Goal: Information Seeking & Learning: Compare options

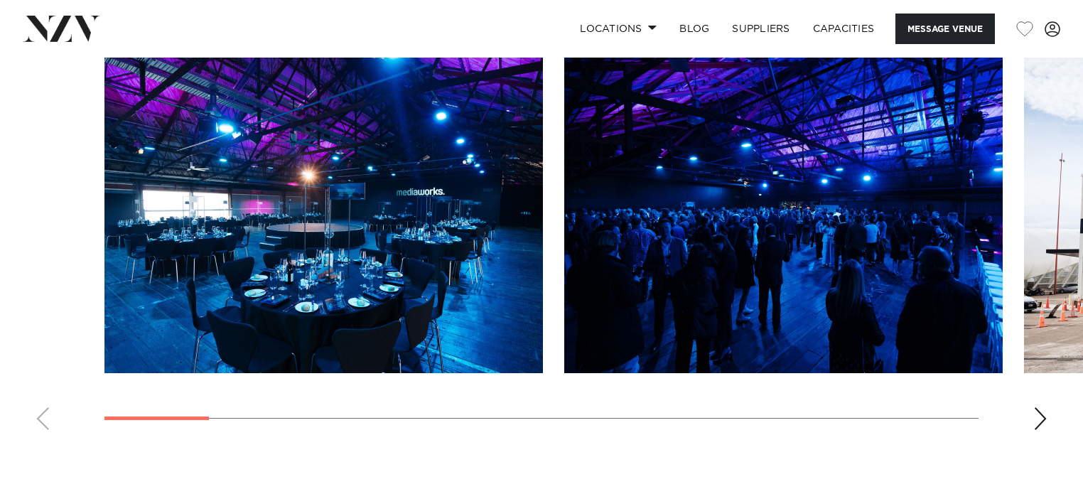
scroll to position [1419, 0]
click at [1042, 417] on div "Next slide" at bounding box center [1041, 418] width 14 height 23
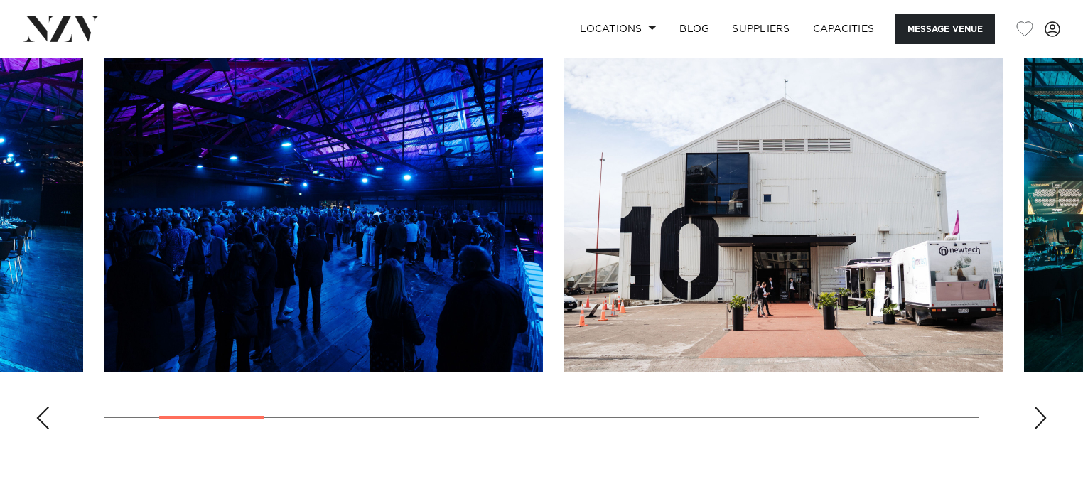
click at [1042, 417] on div "Next slide" at bounding box center [1041, 418] width 14 height 23
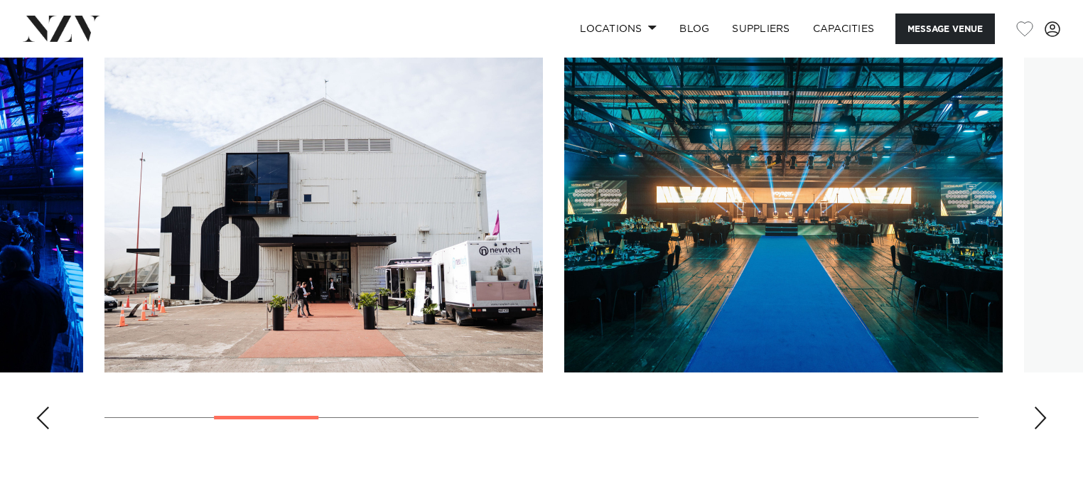
click at [1042, 417] on div "Next slide" at bounding box center [1041, 418] width 14 height 23
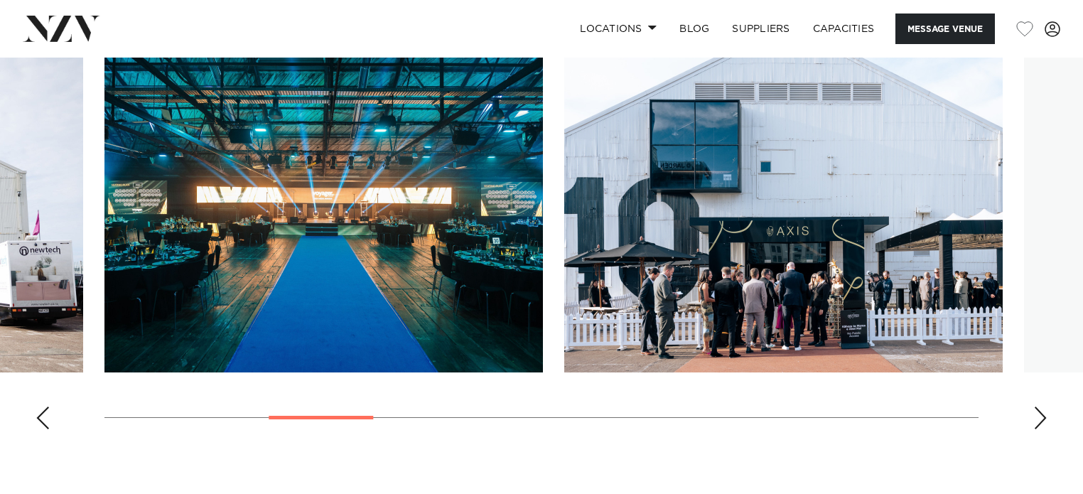
click at [1042, 417] on div "Next slide" at bounding box center [1041, 418] width 14 height 23
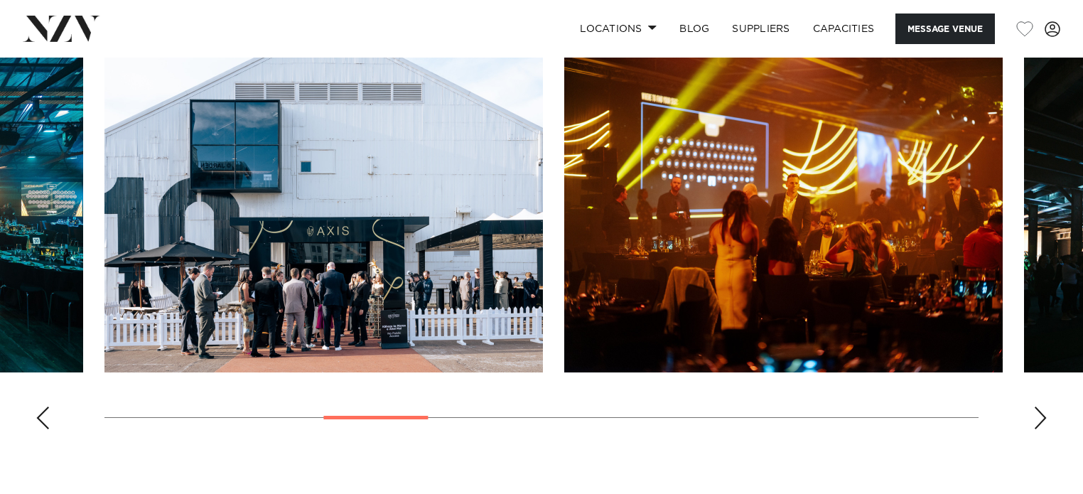
click at [1042, 417] on div "Next slide" at bounding box center [1041, 418] width 14 height 23
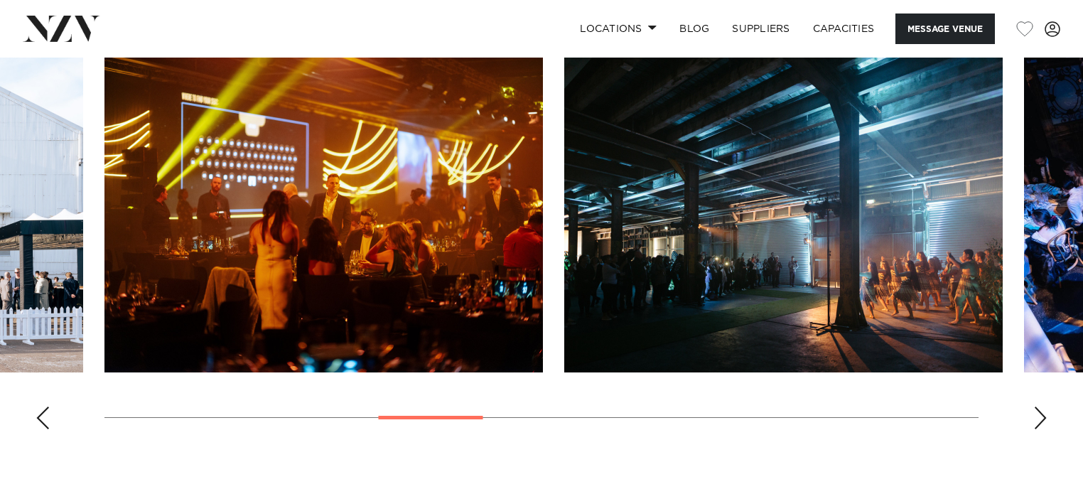
click at [1042, 417] on div "Next slide" at bounding box center [1041, 418] width 14 height 23
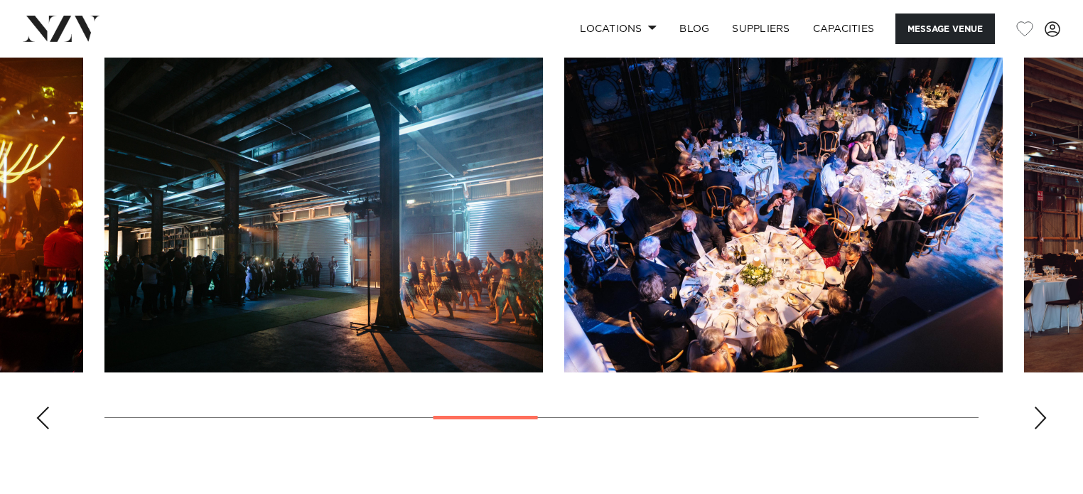
click at [1042, 417] on div "Next slide" at bounding box center [1041, 418] width 14 height 23
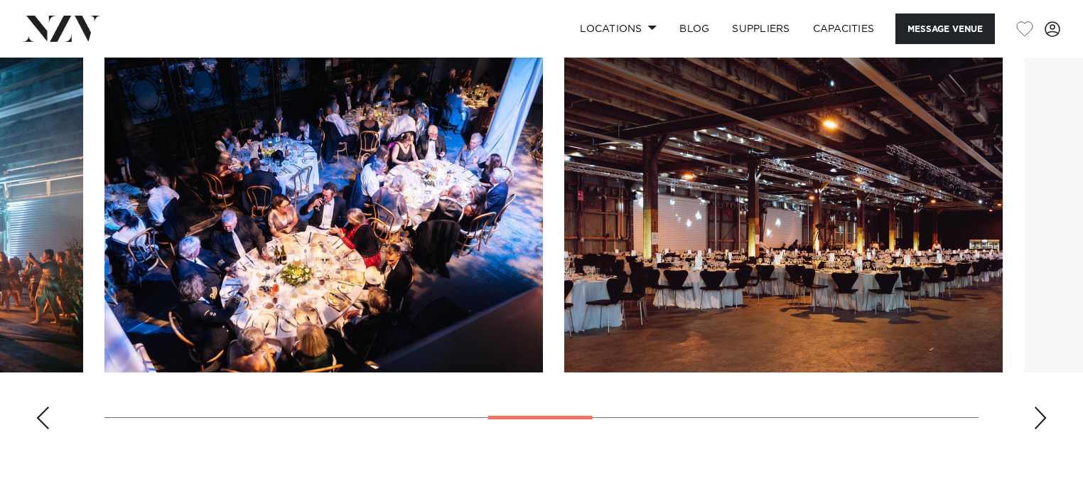
click at [1042, 417] on div "Next slide" at bounding box center [1041, 418] width 14 height 23
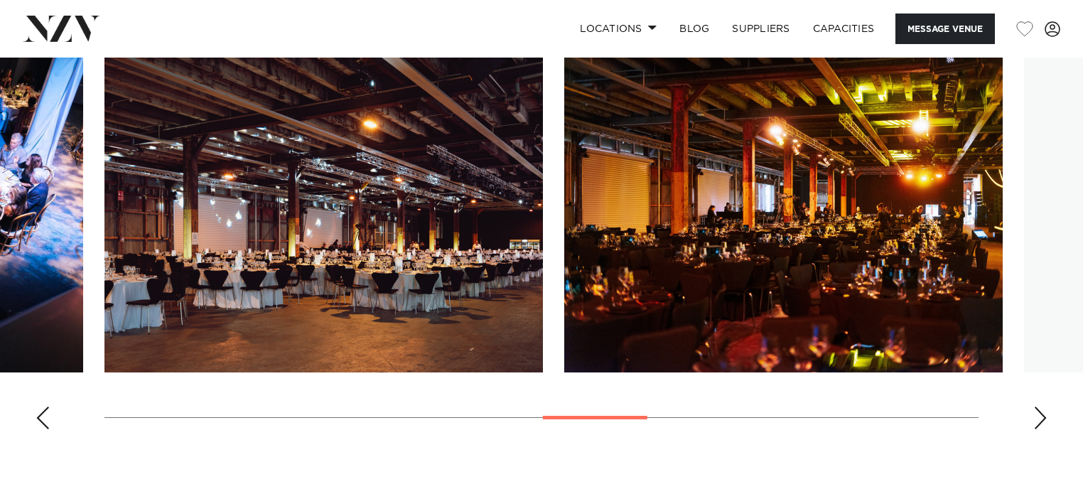
click at [1042, 417] on div "Next slide" at bounding box center [1041, 418] width 14 height 23
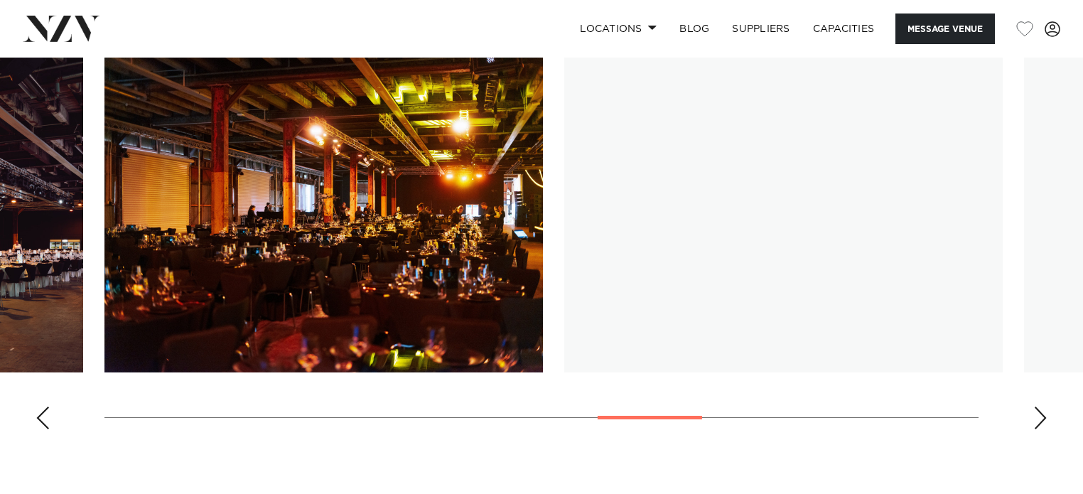
click at [1042, 417] on div "Next slide" at bounding box center [1041, 418] width 14 height 23
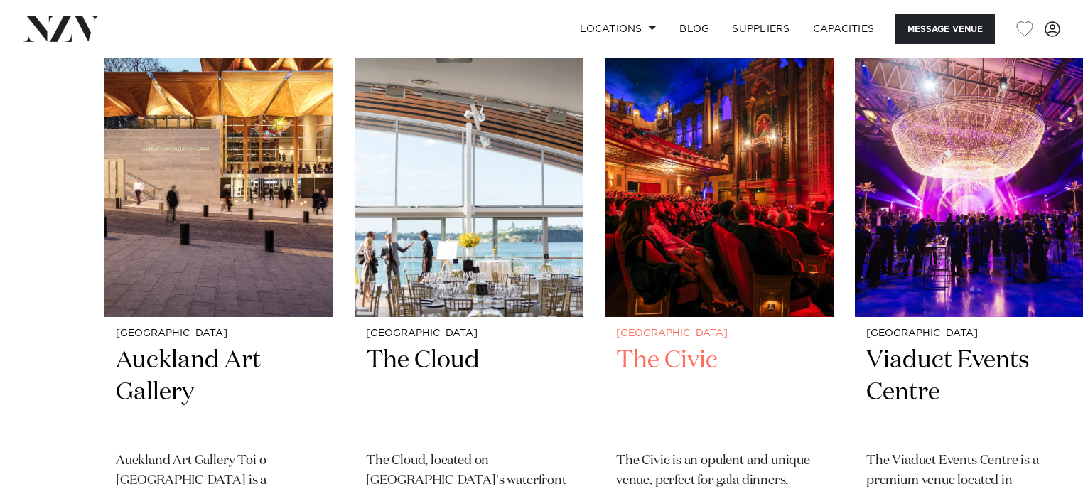
scroll to position [2215, 0]
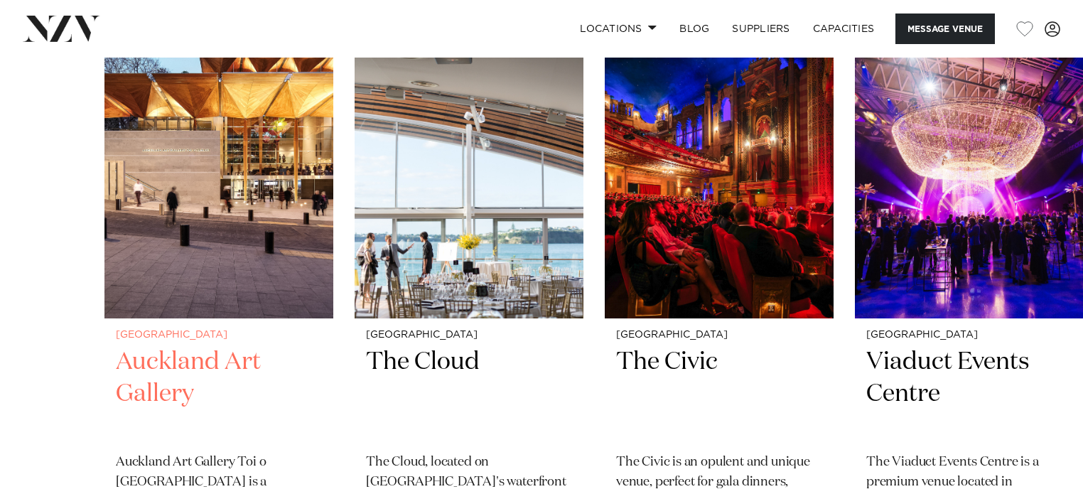
click at [116, 276] on img "1 / 11" at bounding box center [218, 164] width 229 height 307
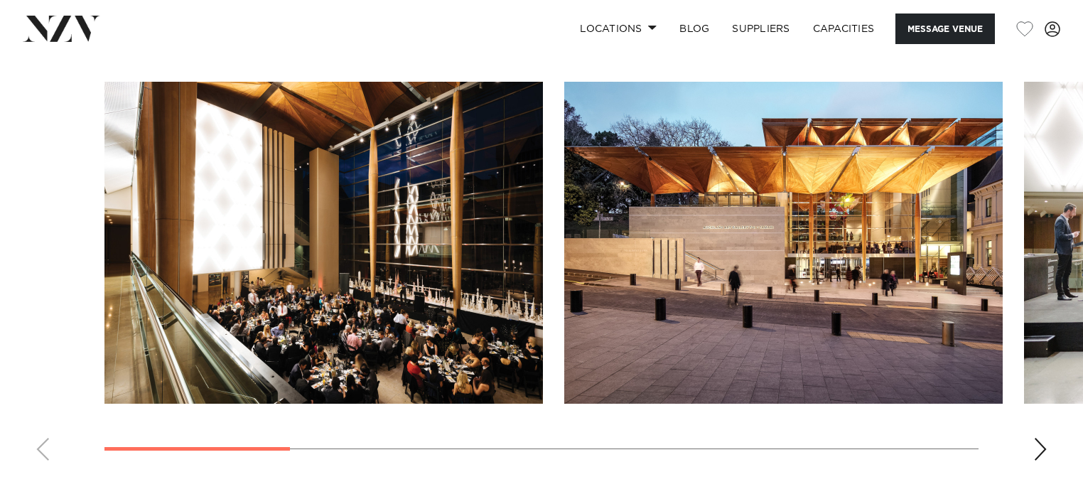
scroll to position [1393, 0]
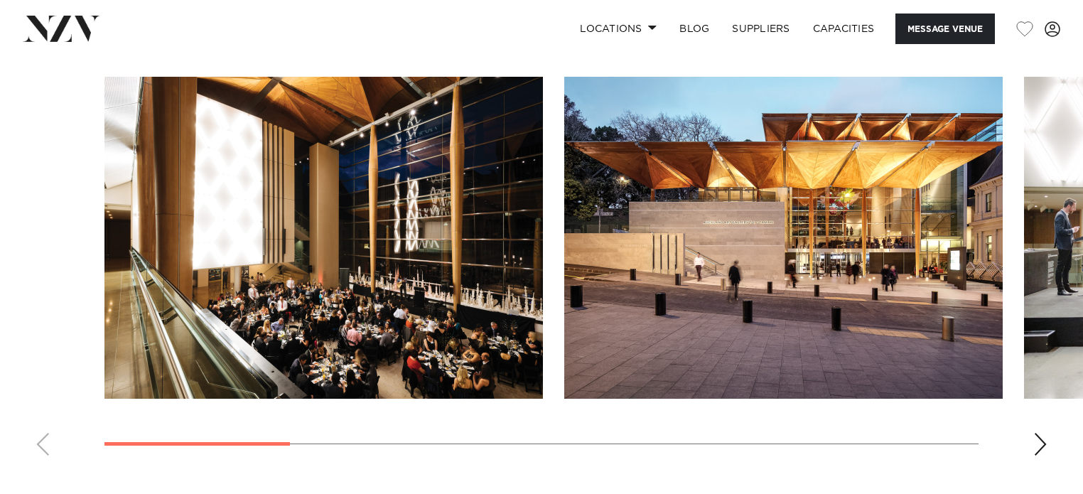
click at [1036, 426] on swiper-container at bounding box center [541, 272] width 1083 height 390
click at [1046, 435] on div "Next slide" at bounding box center [1041, 444] width 14 height 23
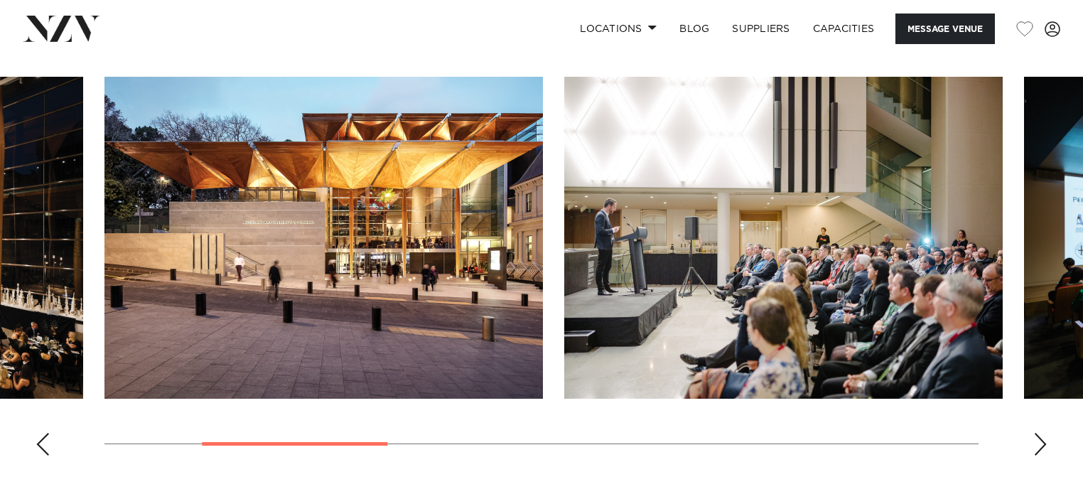
click at [1046, 435] on div "Next slide" at bounding box center [1041, 444] width 14 height 23
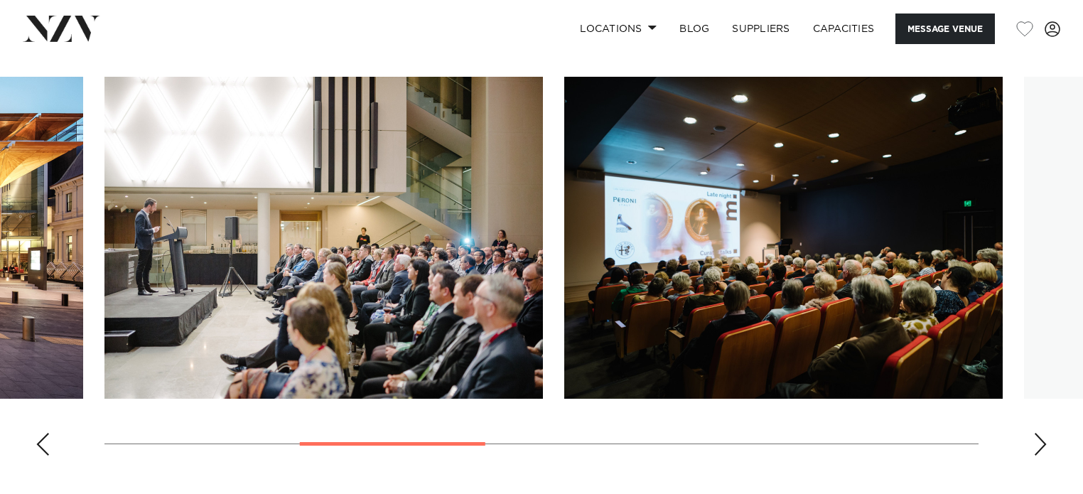
click at [1046, 435] on div "Next slide" at bounding box center [1041, 444] width 14 height 23
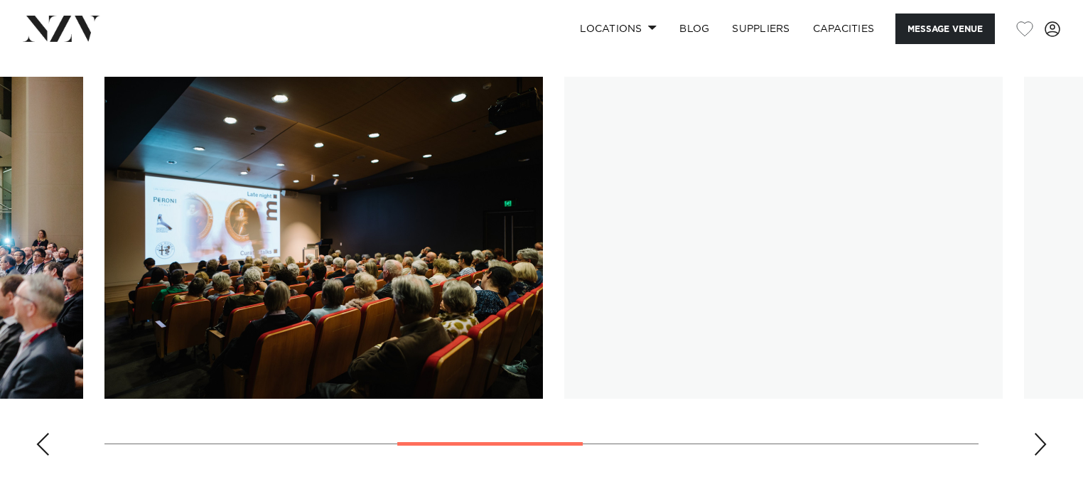
click at [1046, 435] on div "Next slide" at bounding box center [1041, 444] width 14 height 23
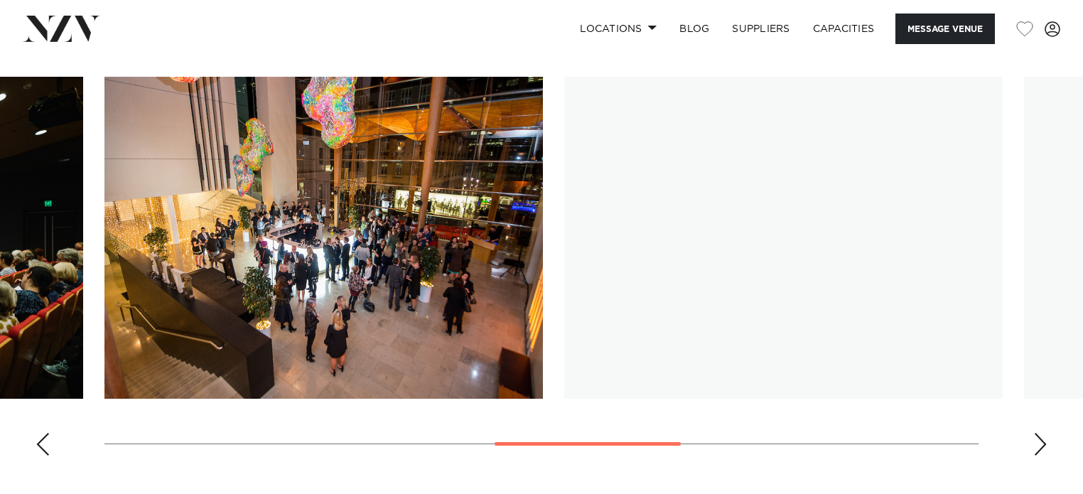
click at [1046, 435] on div "Next slide" at bounding box center [1041, 444] width 14 height 23
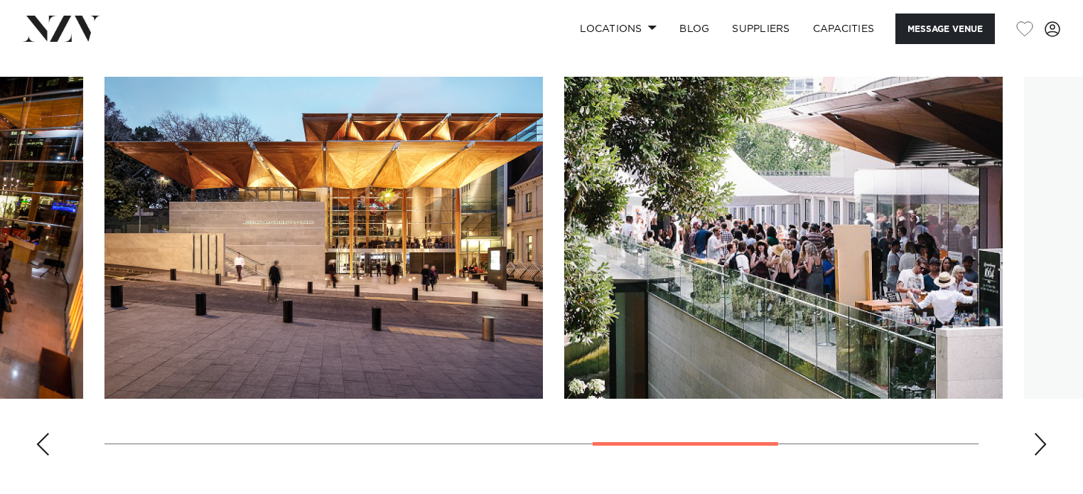
click at [1046, 435] on div "Next slide" at bounding box center [1041, 444] width 14 height 23
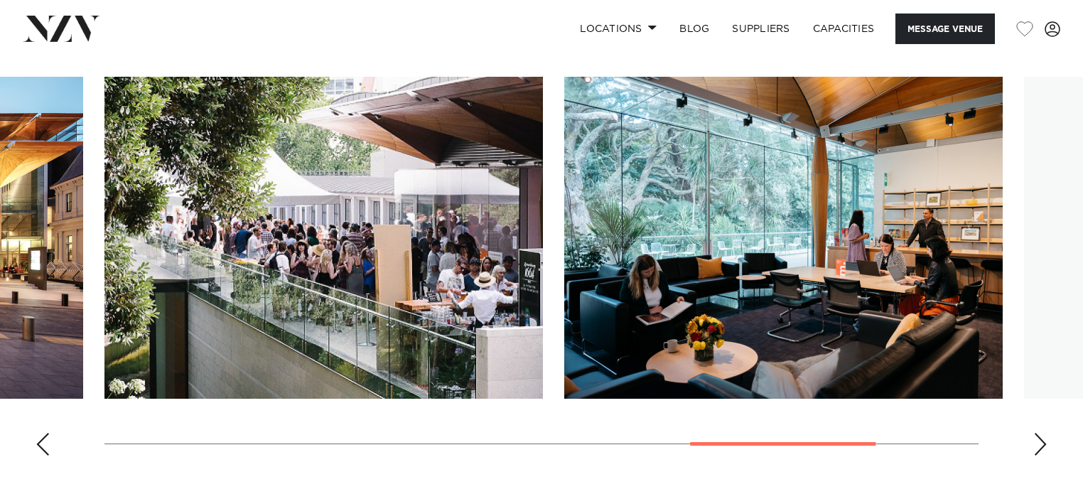
click at [1046, 435] on div "Next slide" at bounding box center [1041, 444] width 14 height 23
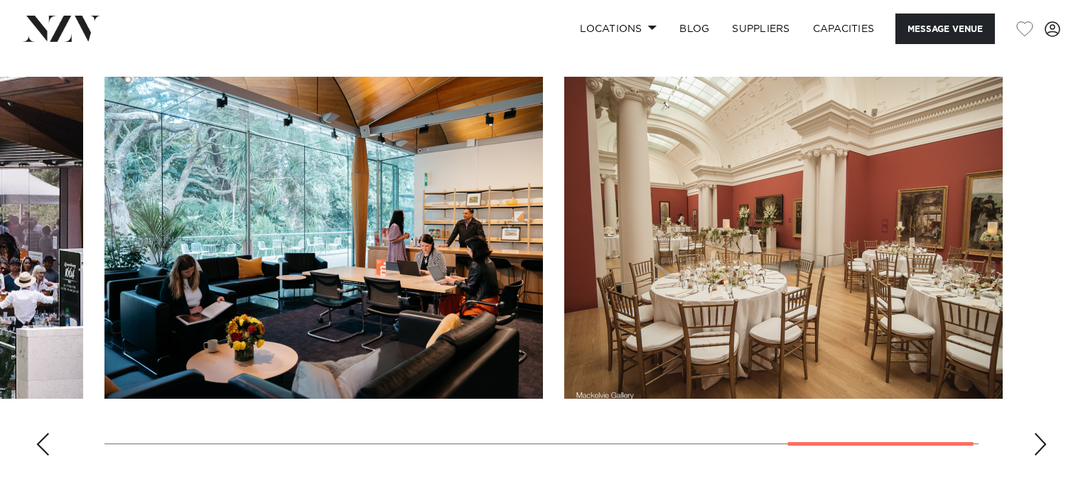
click at [1046, 435] on div "Next slide" at bounding box center [1041, 444] width 14 height 23
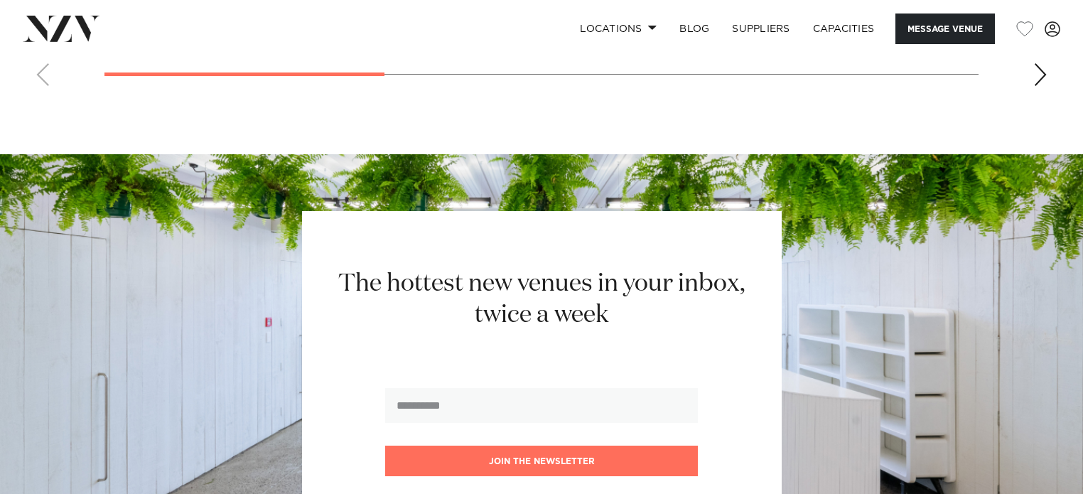
scroll to position [2917, 0]
